Goal: Transaction & Acquisition: Subscribe to service/newsletter

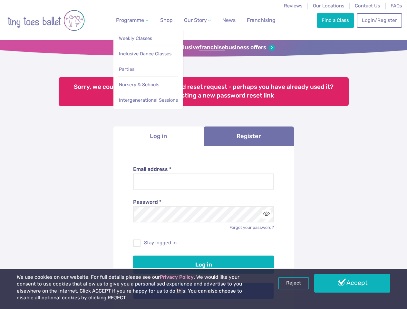
click at [131, 20] on span "Programme" at bounding box center [130, 20] width 28 height 6
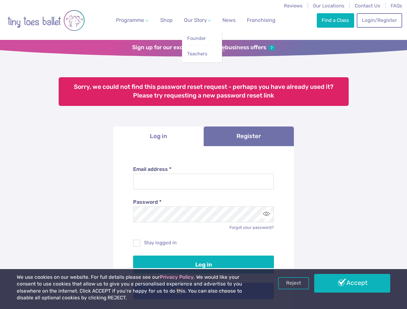
click at [192, 20] on span "Our Story" at bounding box center [195, 20] width 23 height 6
click at [203, 48] on strong "franchise" at bounding box center [212, 47] width 26 height 7
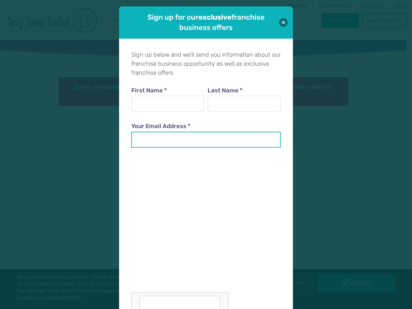
click at [159, 136] on input "Your Email Address *" at bounding box center [205, 140] width 149 height 16
click at [249, 136] on input "Your Email Address *" at bounding box center [205, 140] width 149 height 16
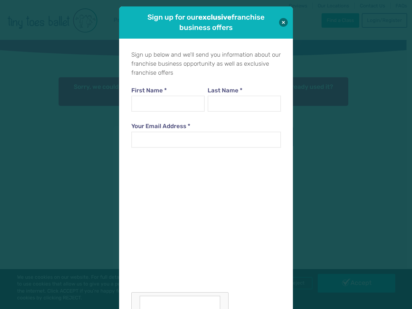
click at [266, 214] on div at bounding box center [205, 234] width 149 height 158
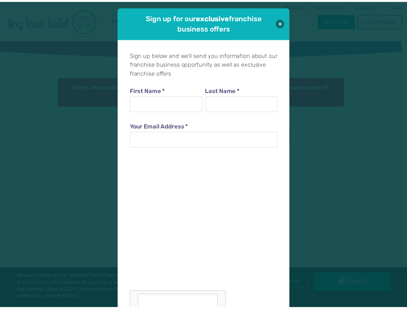
scroll to position [6, 0]
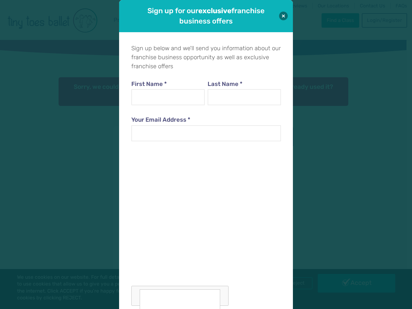
click at [294, 284] on div "Sign up for our exclusive franchise business offers Sign up below and we'll sen…" at bounding box center [206, 154] width 412 height 309
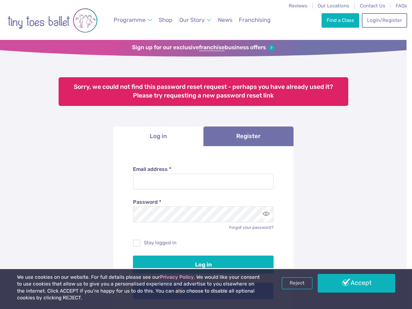
click at [352, 284] on div "Sign up for our exclusive franchise business offers Sign up below and we'll sen…" at bounding box center [206, 154] width 412 height 309
